Goal: Task Accomplishment & Management: Complete application form

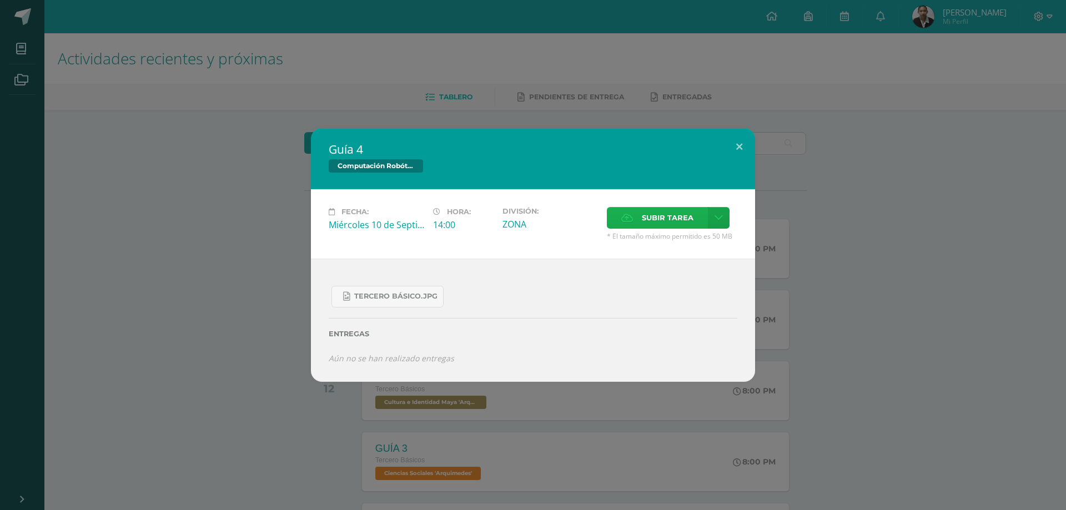
click at [679, 209] on span "Subir tarea" at bounding box center [668, 218] width 52 height 21
click at [0, 0] on input "Subir tarea" at bounding box center [0, 0] width 0 height 0
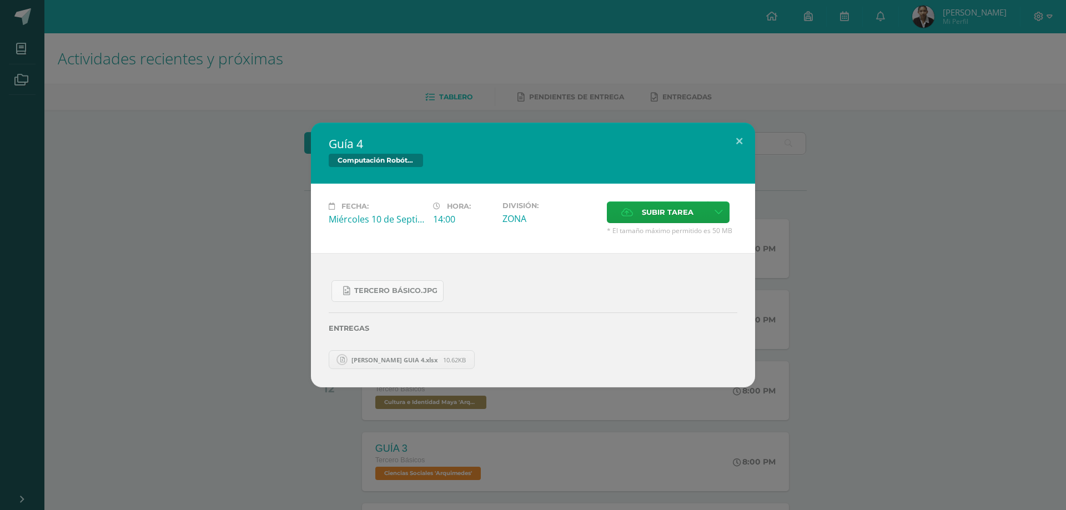
click at [415, 361] on span "[PERSON_NAME] GUIA 4.xlsx" at bounding box center [394, 360] width 97 height 8
click at [419, 355] on link "[PERSON_NAME] GUIA 4.xlsx 10.62KB" at bounding box center [402, 359] width 146 height 19
click at [430, 361] on span "[PERSON_NAME] GUIA 4.xlsx" at bounding box center [394, 360] width 97 height 8
click at [353, 360] on span "[PERSON_NAME] GUIA 4.xlsx" at bounding box center [394, 360] width 97 height 8
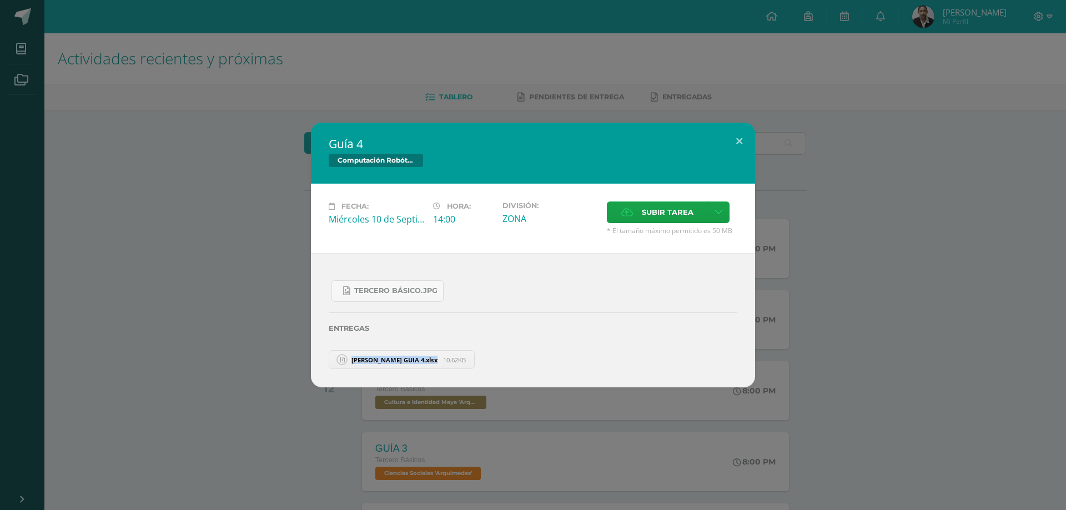
click at [353, 360] on span "[PERSON_NAME] GUIA 4.xlsx" at bounding box center [394, 360] width 97 height 8
click at [436, 352] on link "[PERSON_NAME] GUIA 4.xlsx 10.62KB" at bounding box center [402, 359] width 146 height 19
click at [737, 142] on button at bounding box center [740, 142] width 32 height 38
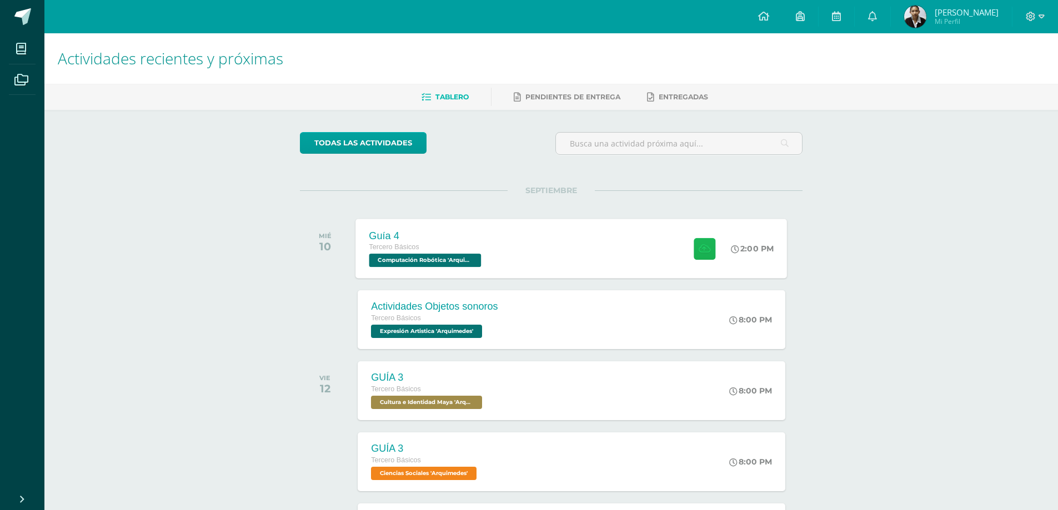
click at [709, 244] on button at bounding box center [705, 249] width 22 height 22
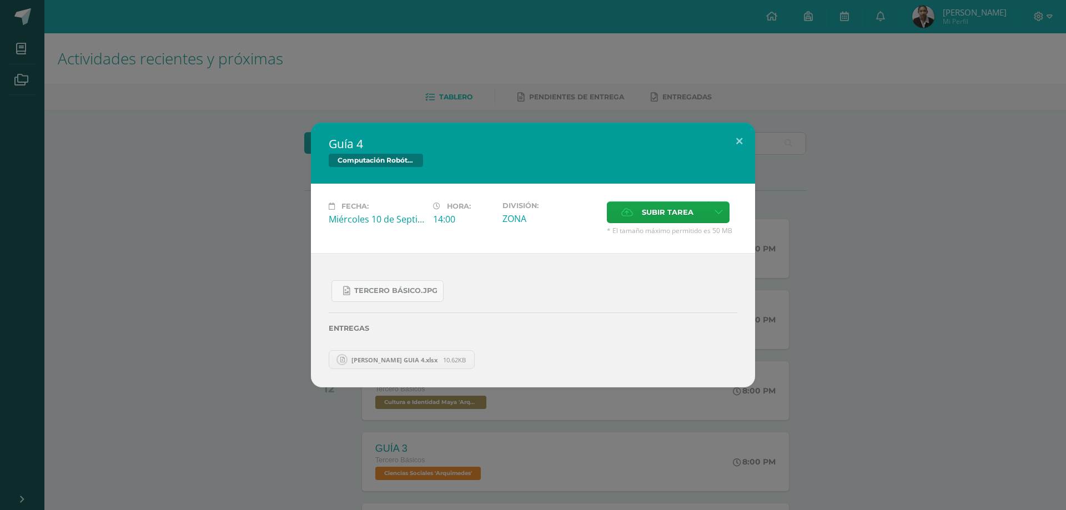
click at [413, 363] on span "[PERSON_NAME] GUIA 4.xlsx" at bounding box center [394, 360] width 97 height 8
click at [382, 362] on span "[PERSON_NAME] GUIA 4.xlsx" at bounding box center [394, 360] width 97 height 8
click at [466, 358] on span "10.62KB" at bounding box center [454, 360] width 23 height 8
drag, startPoint x: 476, startPoint y: 362, endPoint x: 422, endPoint y: 357, distance: 54.1
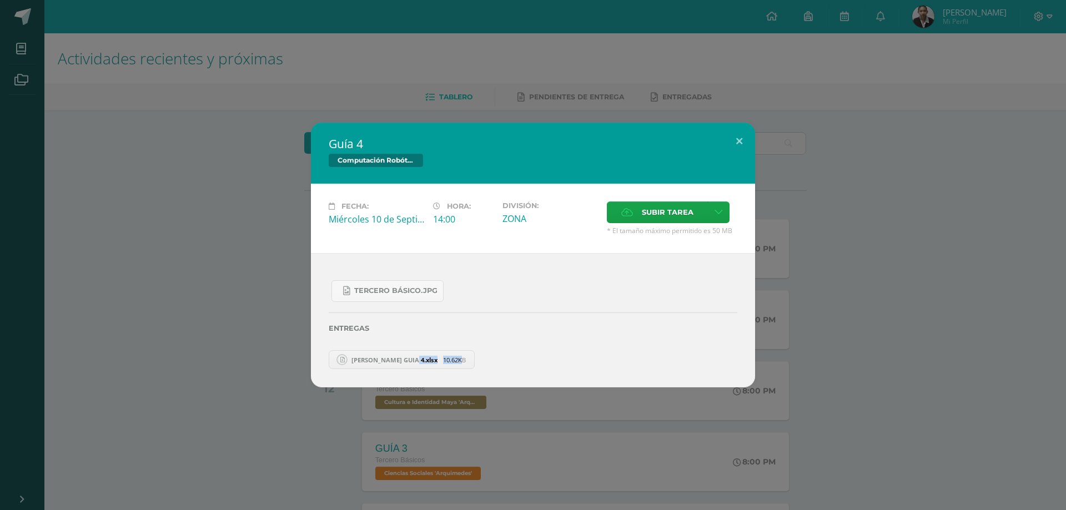
click at [422, 357] on link "[PERSON_NAME] GUIA 4.xlsx 10.62KB" at bounding box center [402, 359] width 146 height 19
click at [746, 138] on button at bounding box center [740, 142] width 32 height 38
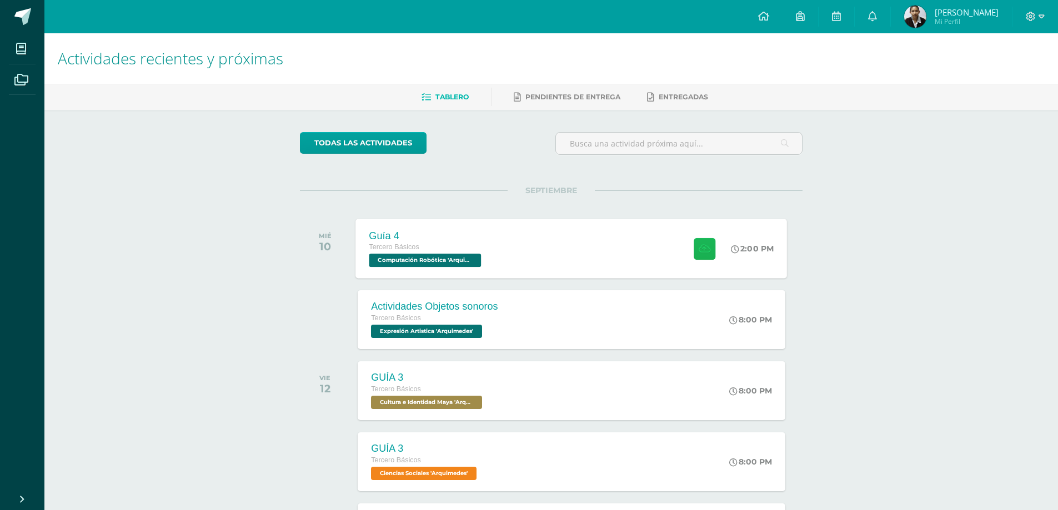
click at [699, 250] on icon at bounding box center [705, 248] width 12 height 9
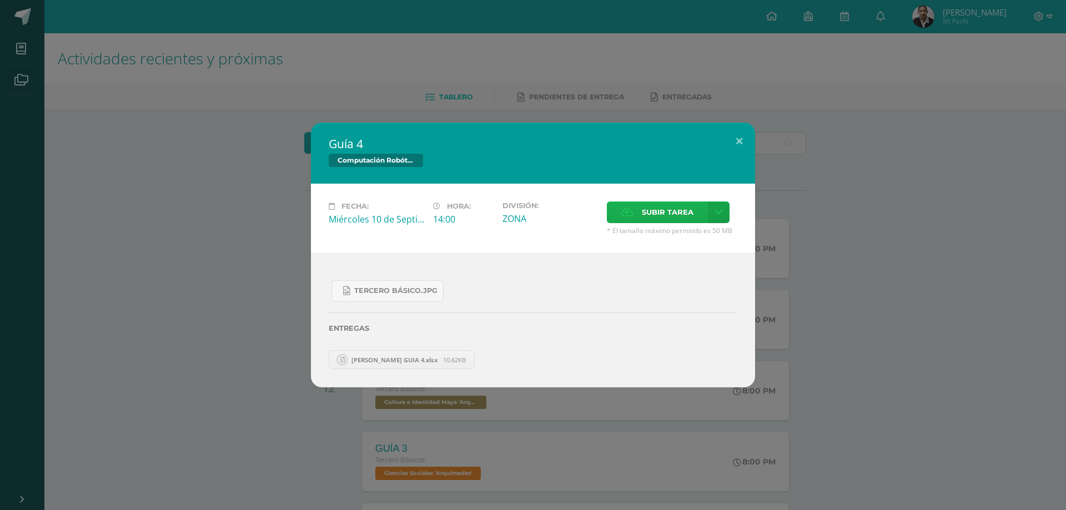
click at [652, 222] on span "Subir tarea" at bounding box center [668, 212] width 52 height 21
click at [0, 0] on input "Subir tarea" at bounding box center [0, 0] width 0 height 0
click at [443, 359] on span "[PERSON_NAME] GUIA 4.xlsx" at bounding box center [394, 360] width 97 height 8
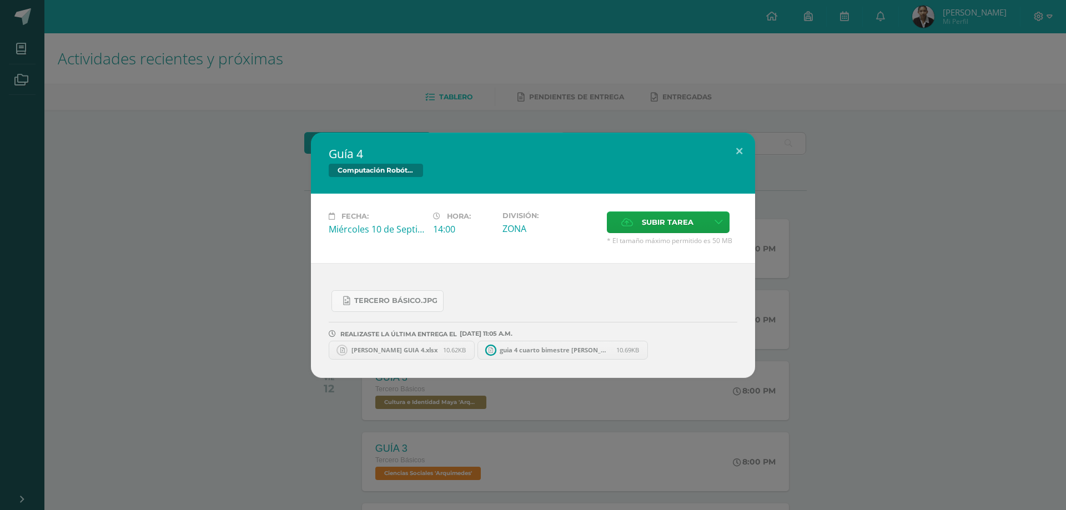
click at [557, 351] on span "guia 4 cuarto bimestre [PERSON_NAME].xlsx" at bounding box center [555, 350] width 122 height 8
click at [466, 350] on span "10.62KB" at bounding box center [454, 350] width 23 height 8
click at [466, 352] on span "10.62KB" at bounding box center [454, 350] width 23 height 8
drag, startPoint x: 475, startPoint y: 352, endPoint x: 354, endPoint y: 352, distance: 121.1
click at [354, 352] on span "[PERSON_NAME] GUIA 4.xlsx" at bounding box center [394, 350] width 97 height 8
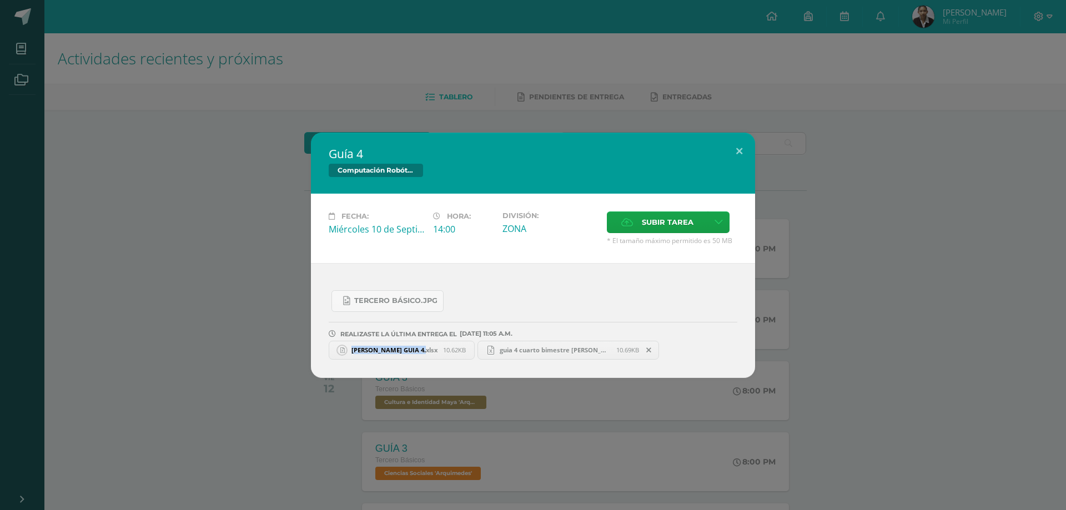
drag, startPoint x: 354, startPoint y: 352, endPoint x: 421, endPoint y: 350, distance: 67.2
click at [421, 350] on span "[PERSON_NAME] GUIA 4.xlsx" at bounding box center [394, 350] width 97 height 8
click at [440, 388] on div "Guía 4 Computación Robótica Fecha: [DATE] Hora: 14:00 División: Subir tarea" at bounding box center [533, 255] width 1066 height 510
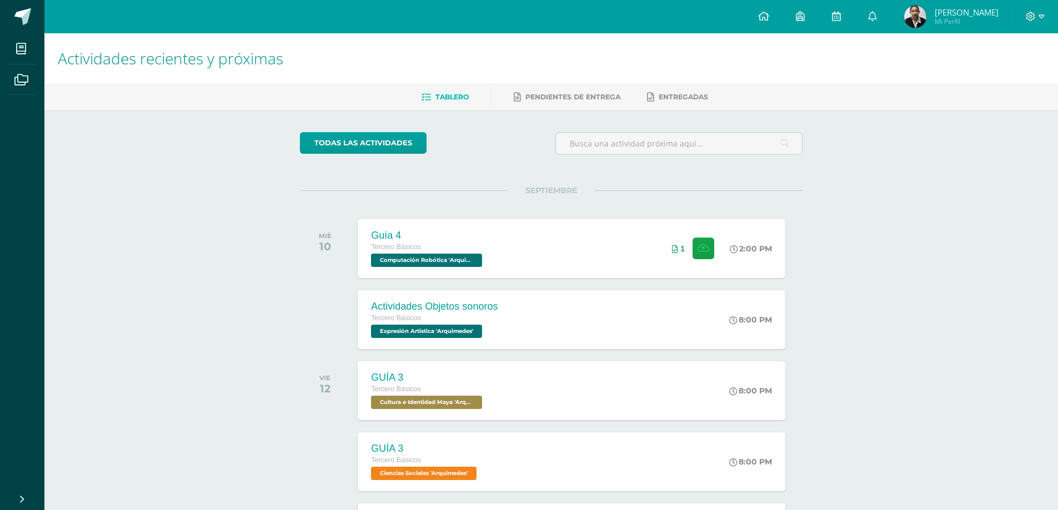
click at [793, 201] on div "SEPTIEMBRE MIÉ 10 Guía 4 Tercero Básicos Computación Robótica '[PERSON_NAME]' 2…" at bounding box center [551, 234] width 503 height 89
